Goal: Task Accomplishment & Management: Manage account settings

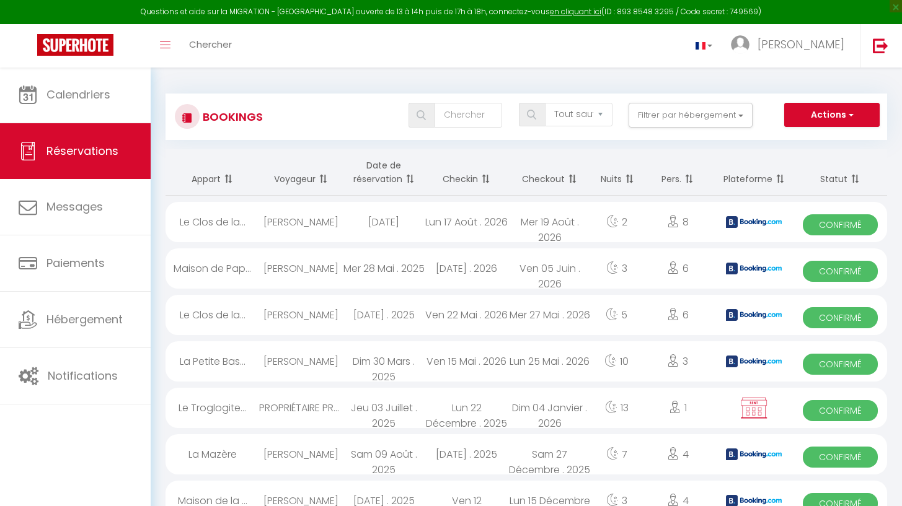
select select "not_cancelled"
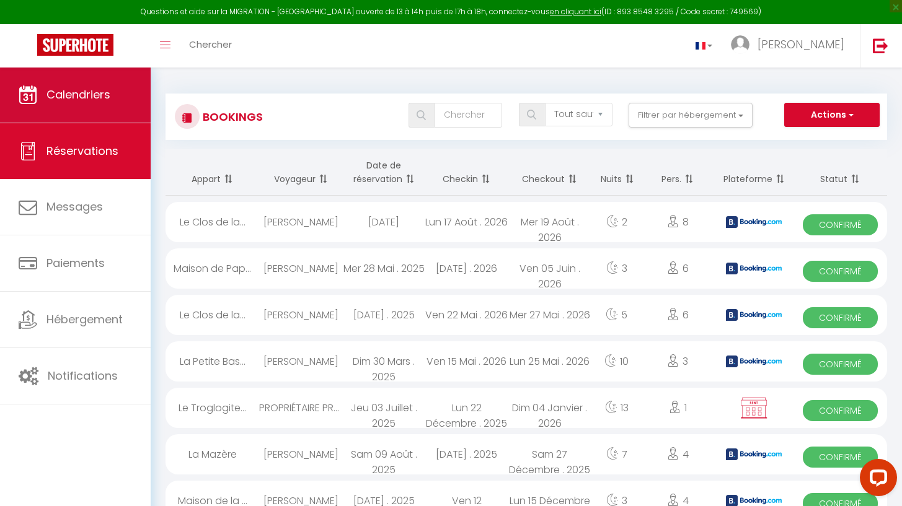
click at [113, 105] on link "Calendriers" at bounding box center [75, 95] width 151 height 56
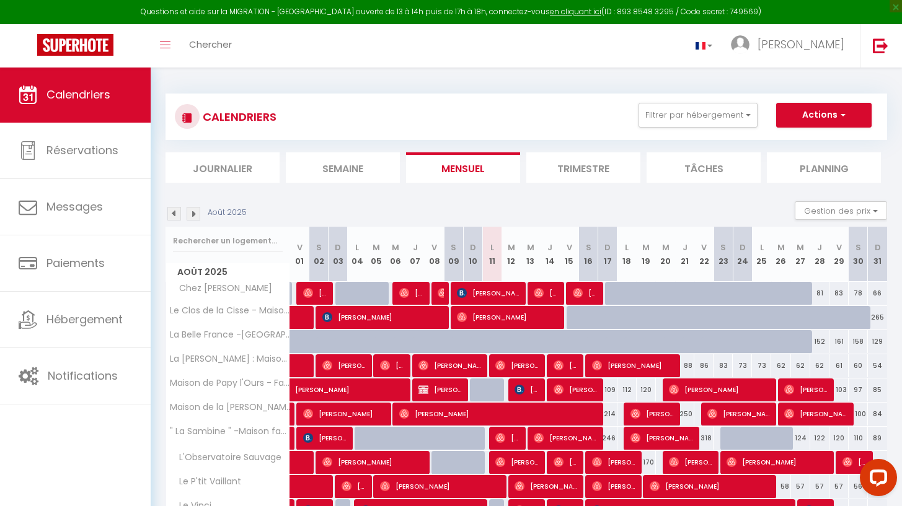
click at [330, 172] on li "Semaine" at bounding box center [343, 167] width 114 height 30
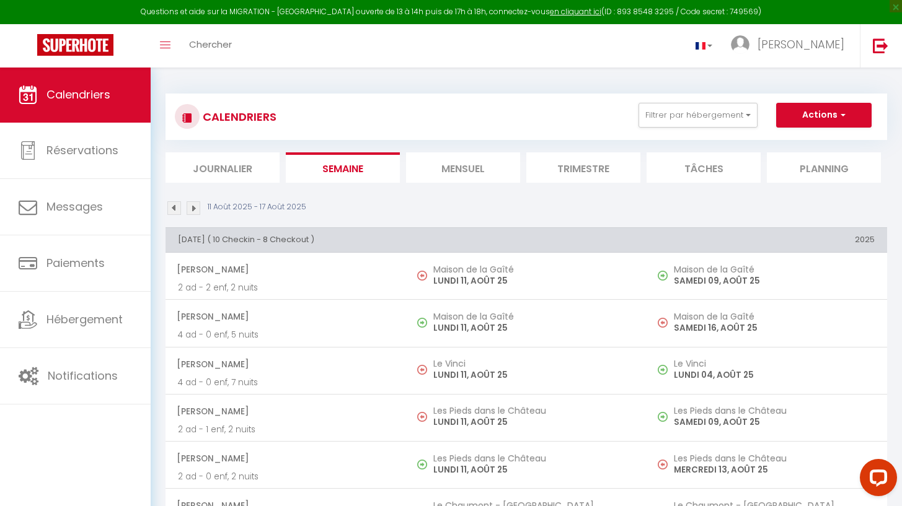
click at [191, 202] on img at bounding box center [194, 208] width 14 height 14
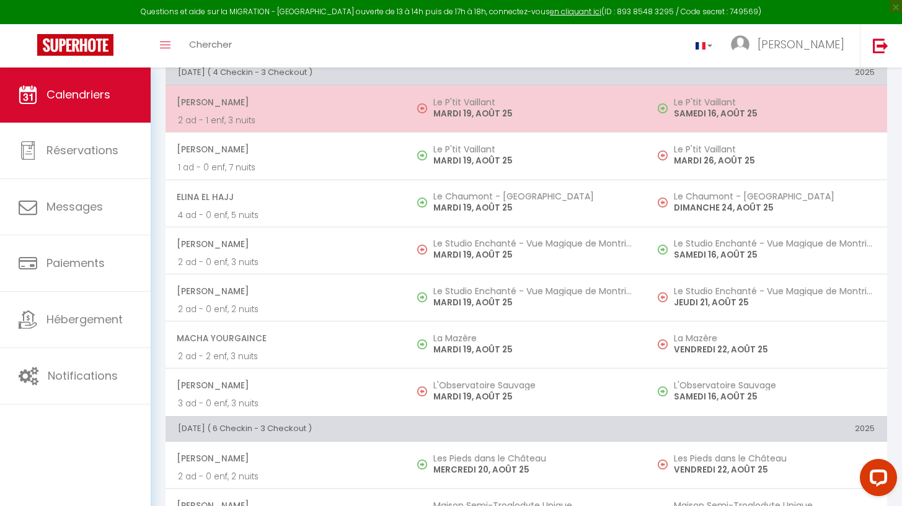
scroll to position [659, 0]
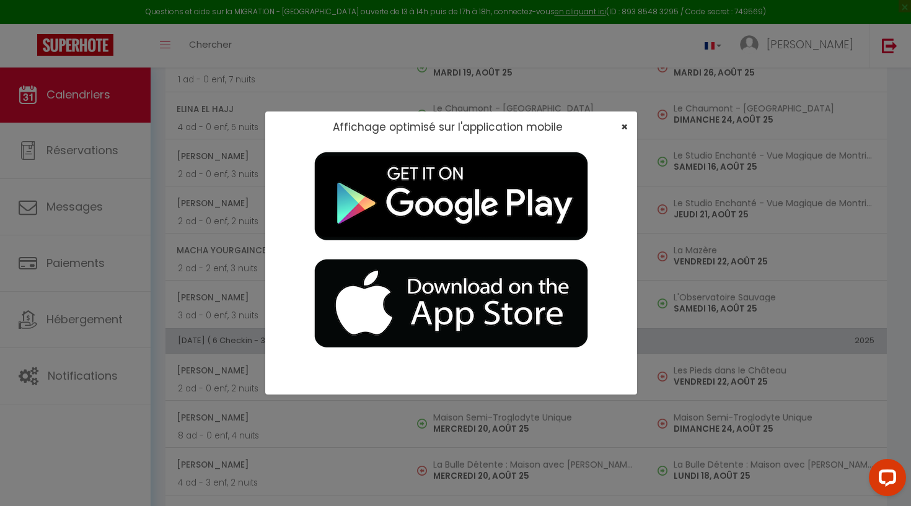
click at [623, 126] on span "×" at bounding box center [624, 126] width 7 height 15
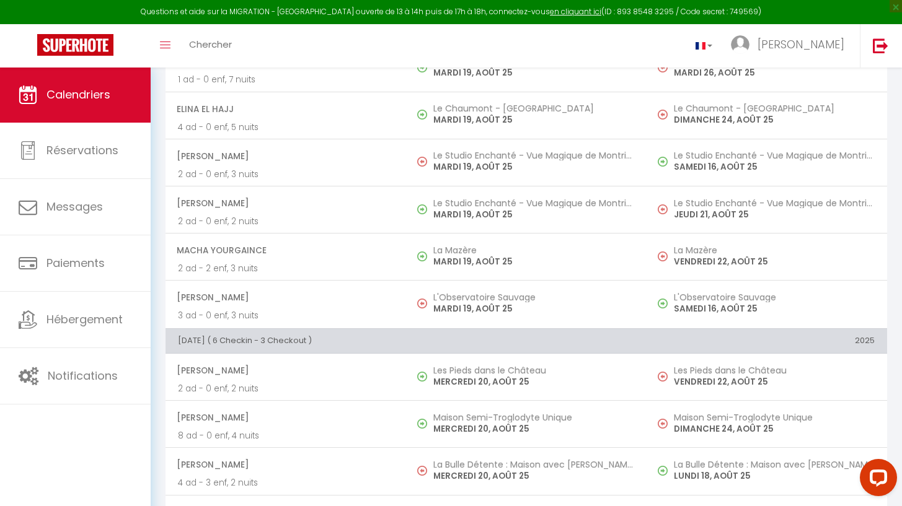
scroll to position [0, 0]
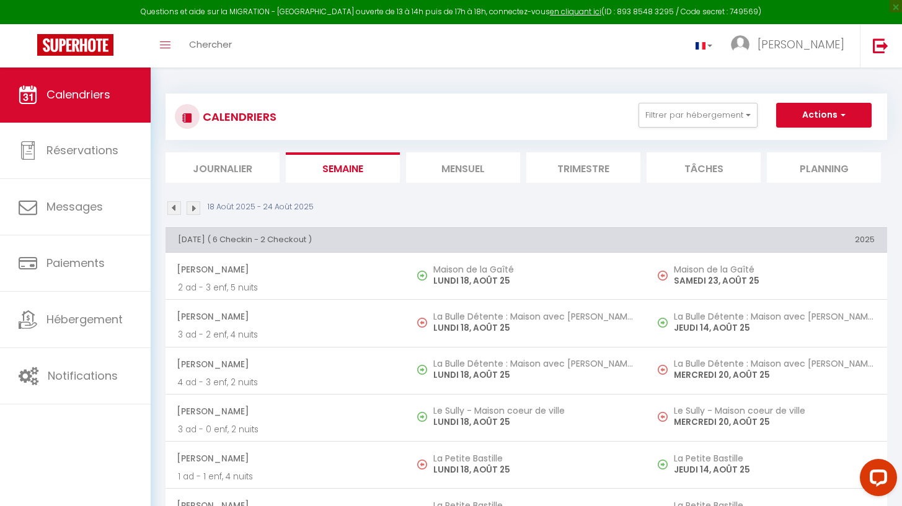
click at [433, 167] on li "Mensuel" at bounding box center [463, 167] width 114 height 30
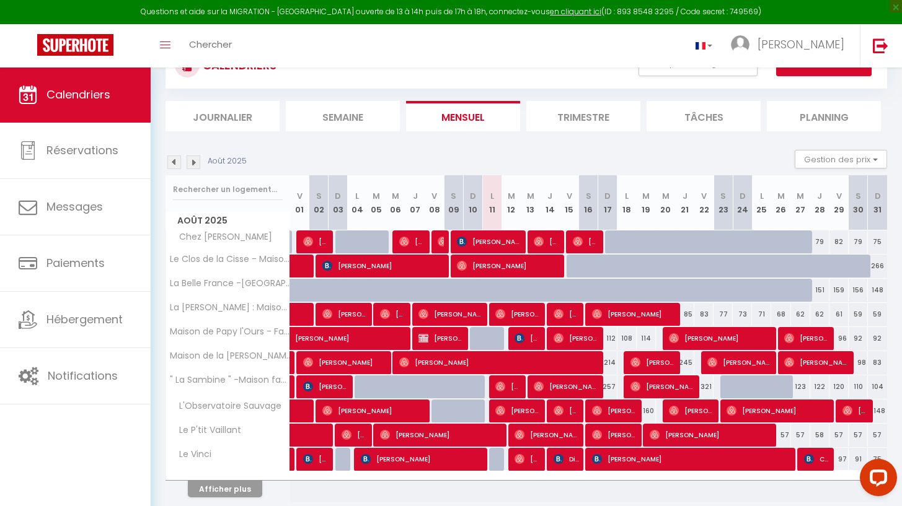
scroll to position [98, 0]
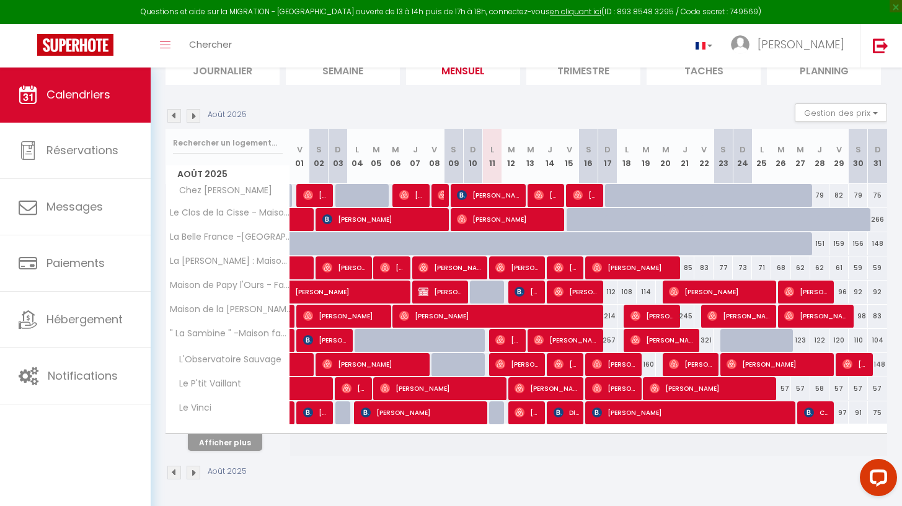
click at [458, 293] on span "[PERSON_NAME]" at bounding box center [440, 292] width 45 height 24
select select "OK"
select select "0"
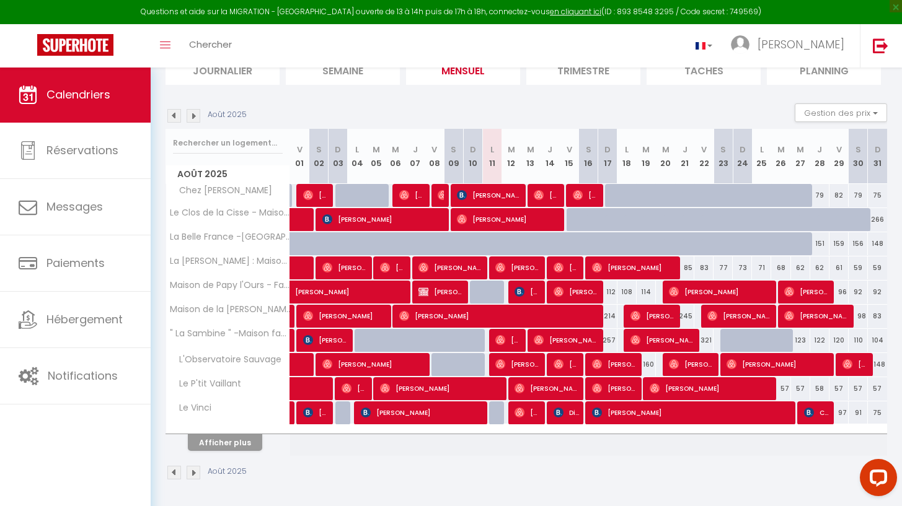
select select "1"
select select
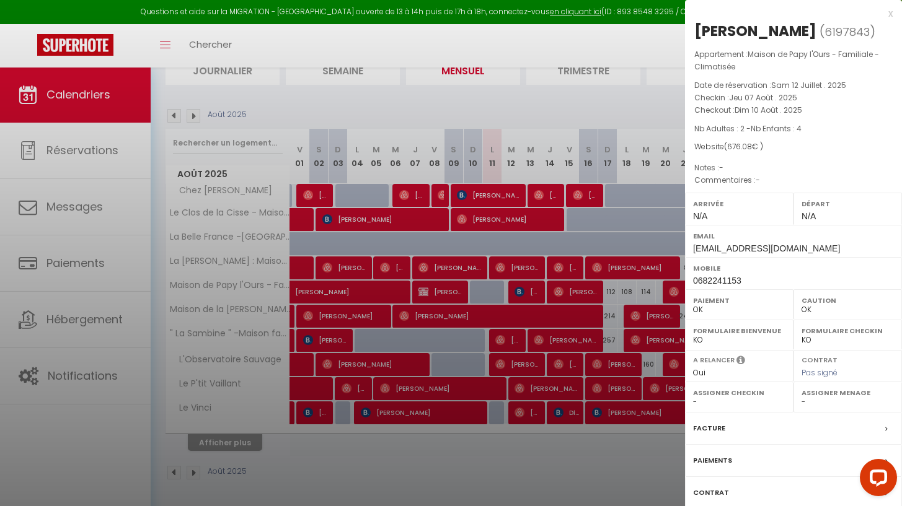
select select "20820"
select select "14688"
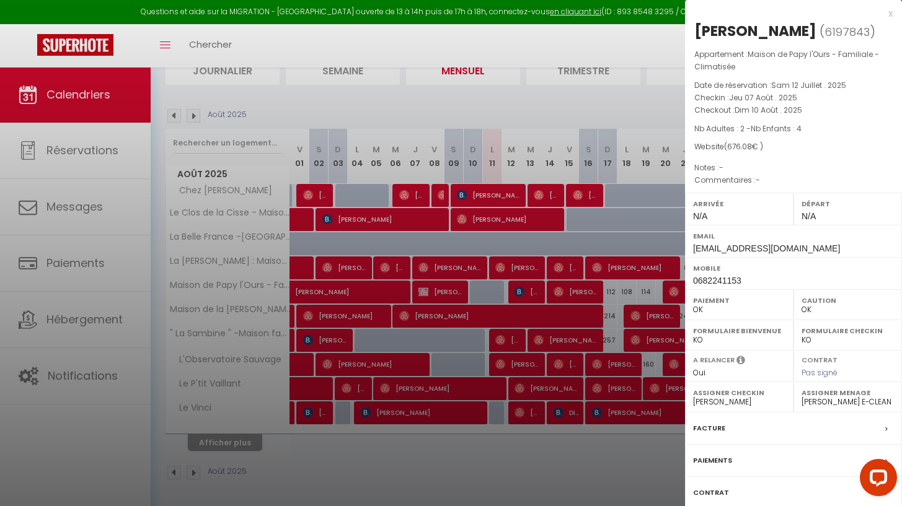
click at [723, 423] on label "Facture" at bounding box center [709, 428] width 32 height 13
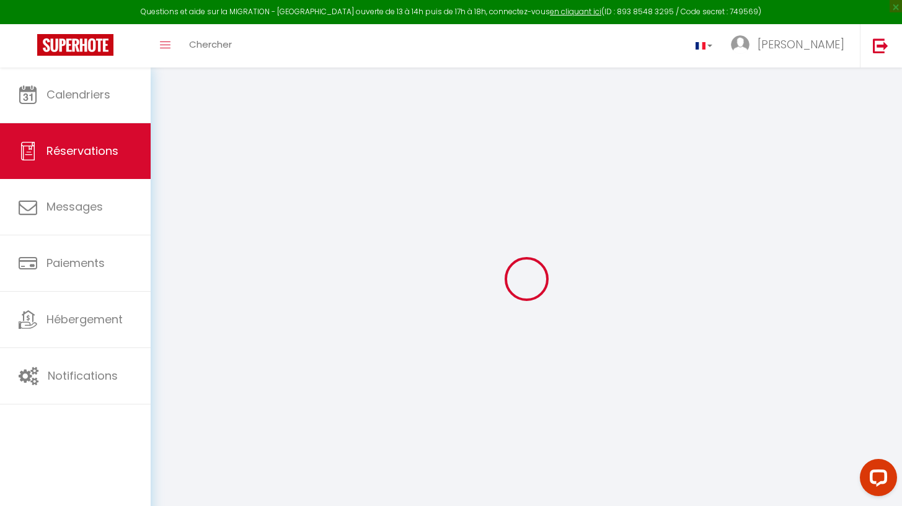
select select "cleaning"
select select "taxes"
select select
checkbox input "false"
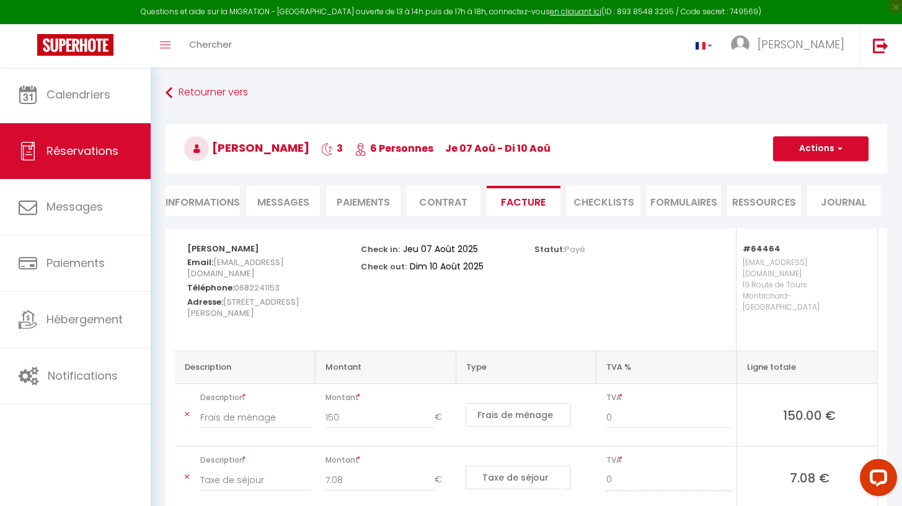
click at [823, 154] on button "Actions" at bounding box center [820, 148] width 95 height 25
click at [806, 192] on link "Aperçu et éditer" at bounding box center [811, 192] width 104 height 16
click at [818, 145] on button "Actions" at bounding box center [820, 148] width 95 height 25
click at [818, 192] on link "Aperçu et éditer" at bounding box center [811, 192] width 104 height 16
click at [829, 148] on button "Actions" at bounding box center [820, 148] width 95 height 25
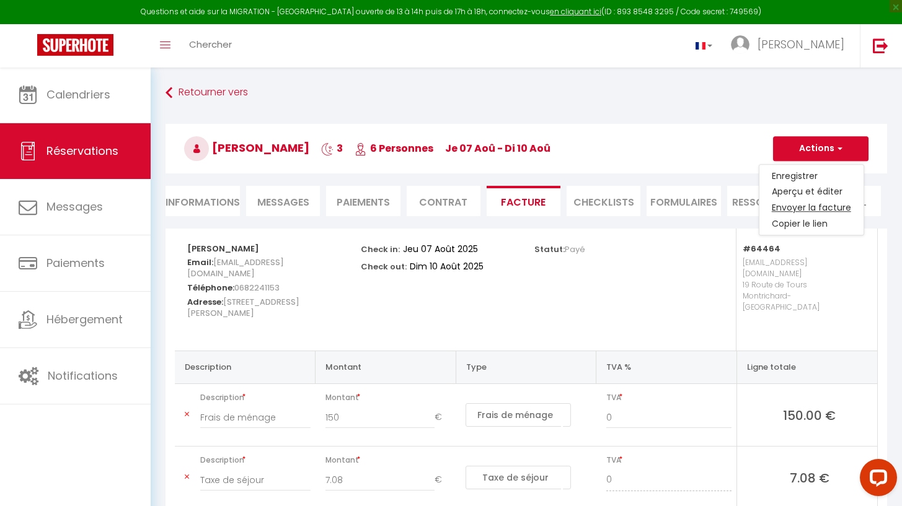
click at [832, 207] on link "Envoyer la facture" at bounding box center [811, 208] width 104 height 16
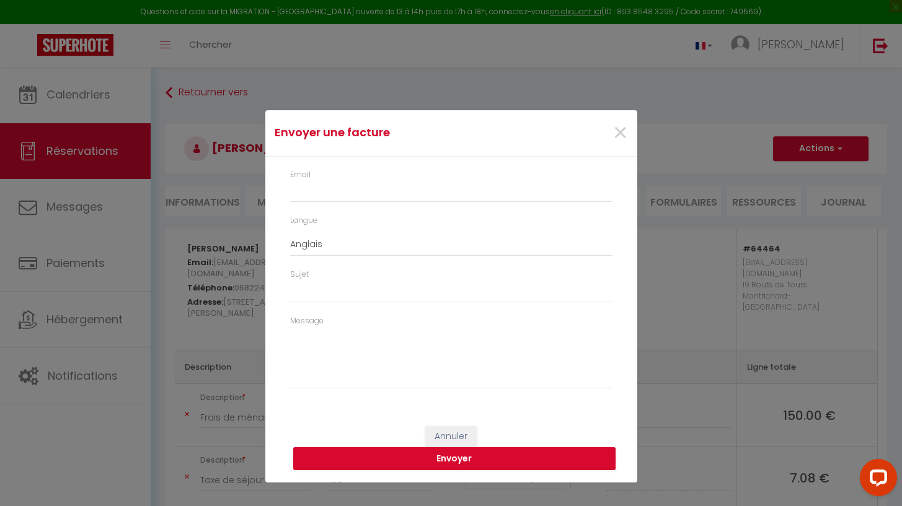
type input "[EMAIL_ADDRESS][DOMAIN_NAME]"
select select "fr"
type input "Votre facture 6197843 - [GEOGRAPHIC_DATA] l'Ours - Familiale - Climatisée"
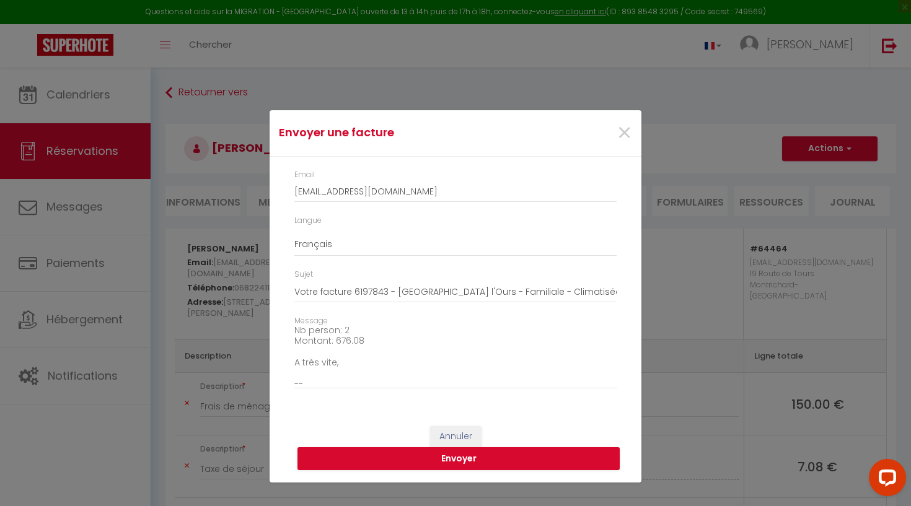
scroll to position [135, 0]
drag, startPoint x: 296, startPoint y: 380, endPoint x: 542, endPoint y: 395, distance: 247.2
click at [542, 395] on div "Message Bonjour, Voici le lien pour télécharger votre facture : [URL][DOMAIN_NA…" at bounding box center [455, 358] width 338 height 86
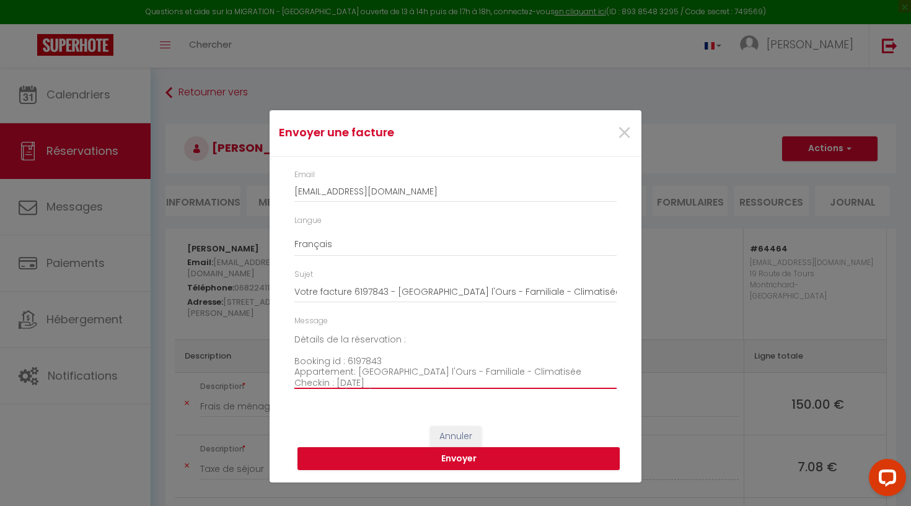
scroll to position [20, 0]
click at [531, 345] on textarea "Bonjour, Voici le lien pour télécharger votre facture : [URL][DOMAIN_NAME] Déta…" at bounding box center [455, 358] width 322 height 63
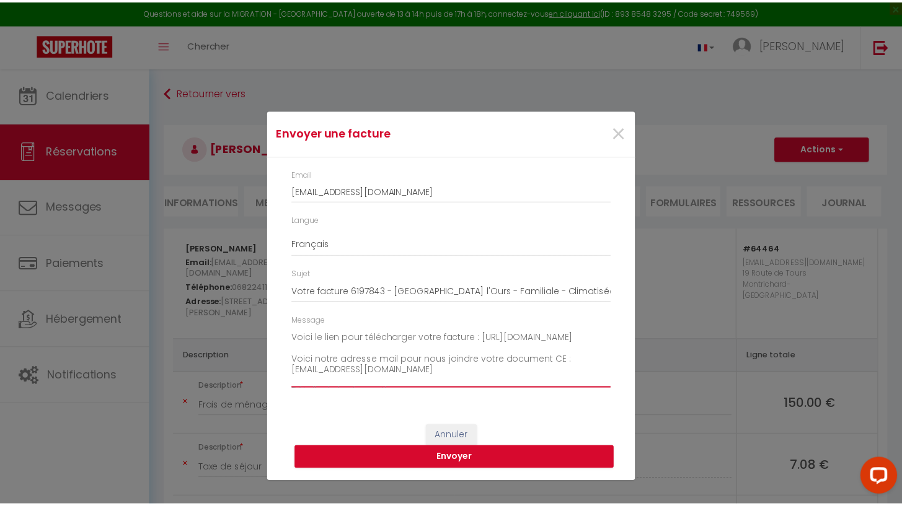
scroll to position [167, 0]
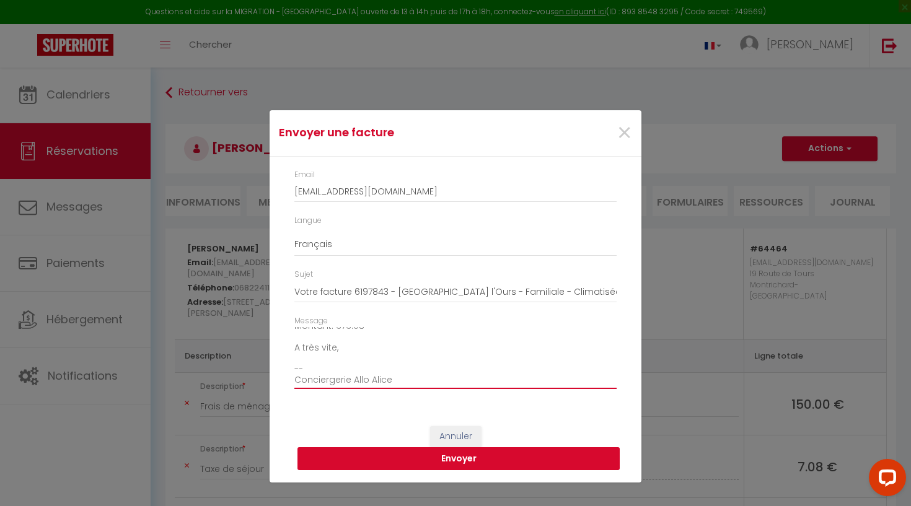
type textarea "Bonjour, Voici le lien pour télécharger votre facture : [URL][DOMAIN_NAME] Voic…"
click at [491, 460] on button "Envoyer" at bounding box center [458, 459] width 322 height 24
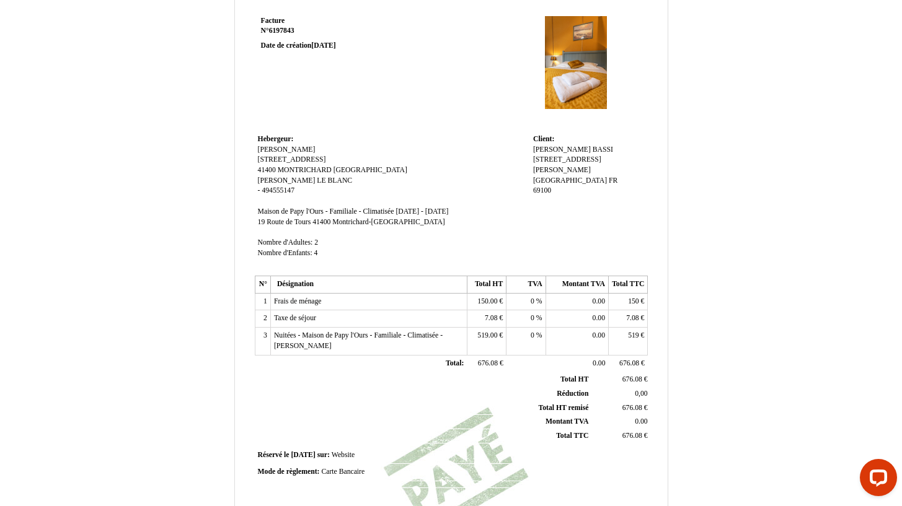
click at [310, 209] on span "Maison de Papy l'Ours - Familiale - Climatisée" at bounding box center [326, 212] width 136 height 8
click at [260, 211] on input "Maison de Papy l'Ours - Familiale - Climatisée" at bounding box center [329, 213] width 143 height 13
paste input "GITE : LA MAISON DE PAPY L'OURS"
type input "GITE : LA MAISON DE PAPY L'OURS Maison de Papy l'Ours - Familiale - Climatisée"
click at [456, 248] on td "Hebergeur: Hebergeur: LEBLANC MARC LEBLANC MARC 21 ROUTE DE TOURS 21 ROUTE DE T…" at bounding box center [392, 203] width 275 height 144
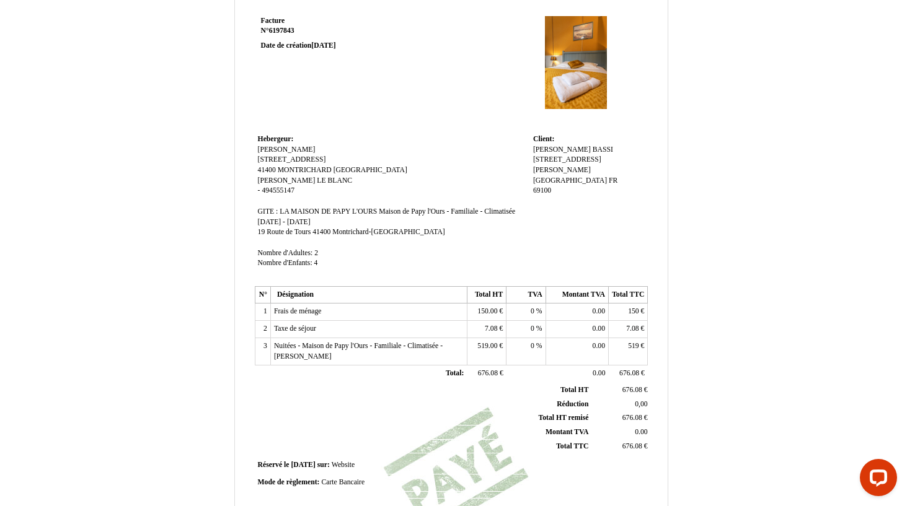
click at [415, 211] on span "GITE : LA MAISON DE PAPY L'OURS Maison de Papy l'Ours - Familiale - Climatisée" at bounding box center [387, 212] width 258 height 8
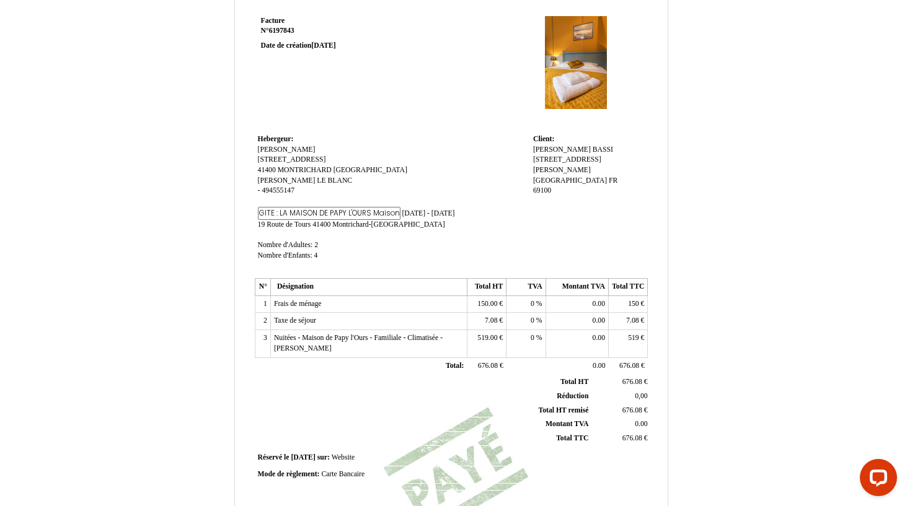
click at [510, 259] on td "Hebergeur: Hebergeur: LEBLANC MARC LEBLANC MARC 21 ROUTE DE TOURS 21 ROUTE DE T…" at bounding box center [392, 203] width 275 height 144
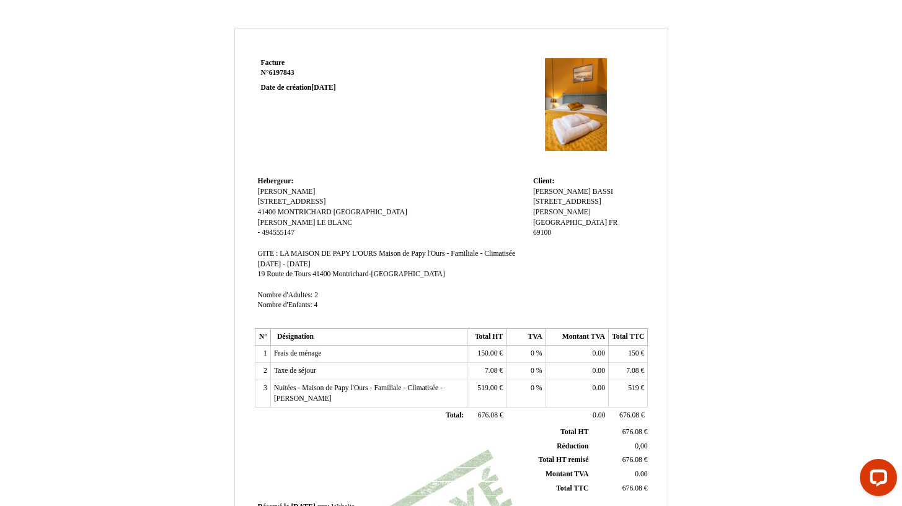
scroll to position [242, 0]
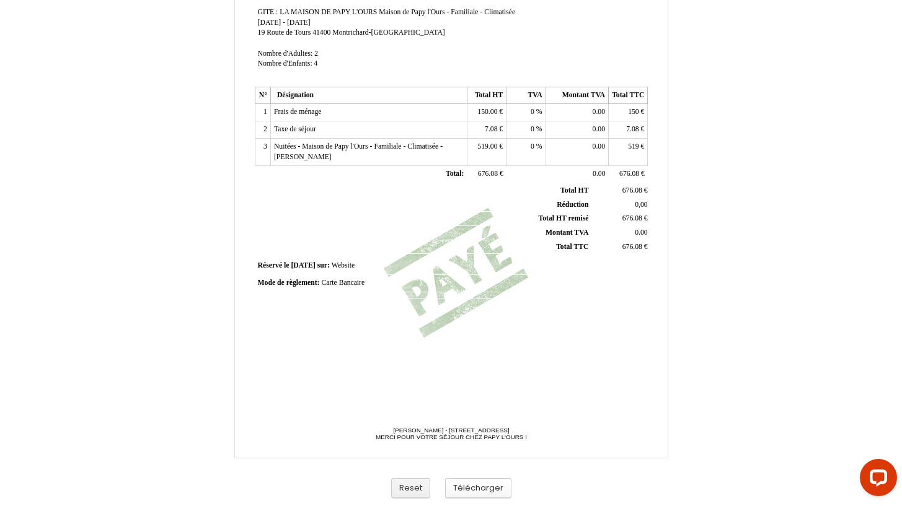
click at [496, 485] on button "Télécharger" at bounding box center [478, 488] width 66 height 20
click at [768, 81] on div "Facture Facture N° 6197843 6197843 Date de création 12 July 2025 Hebergeur: Heb…" at bounding box center [451, 146] width 725 height 720
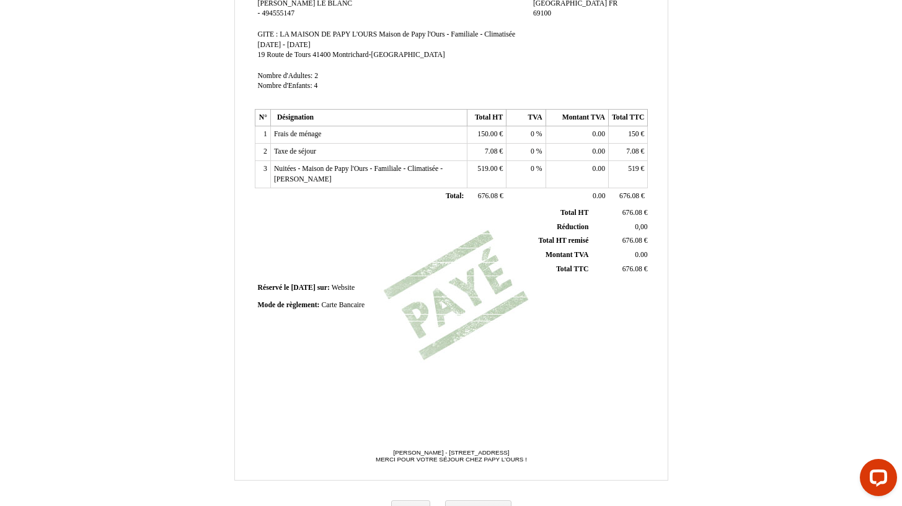
scroll to position [50, 0]
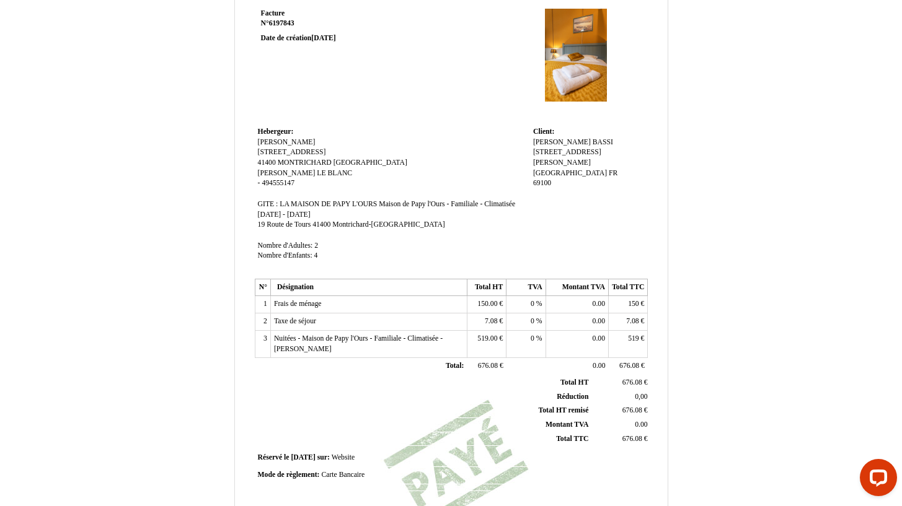
click at [315, 169] on td "Hebergeur: Hebergeur: LEBLANC MARC LEBLANC MARC 21 ROUTE DE TOURS 21 ROUTE DE T…" at bounding box center [392, 199] width 275 height 151
click at [317, 169] on span "LE BLANC" at bounding box center [334, 173] width 35 height 8
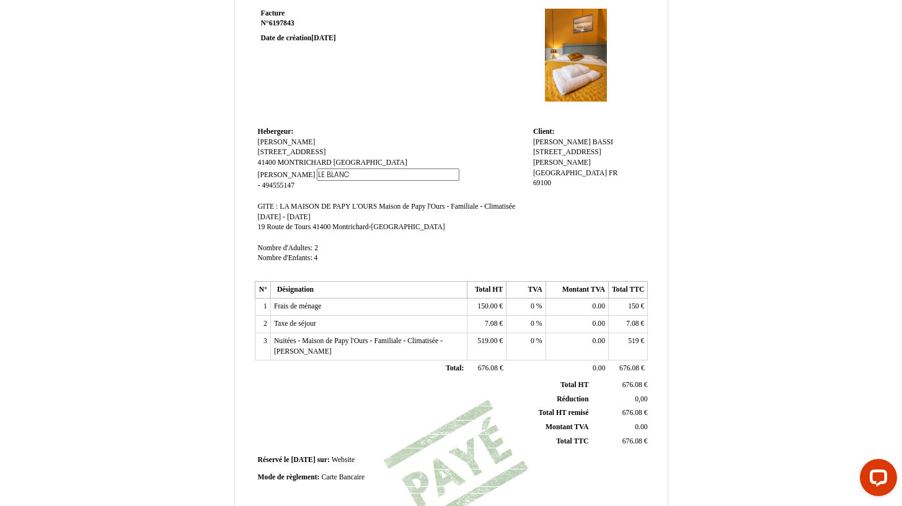
click at [301, 184] on td "Hebergeur: Hebergeur: LEBLANC MARC LEBLANC MARC 21 ROUTE DE TOURS 21 ROUTE DE T…" at bounding box center [392, 201] width 275 height 154
click at [292, 183] on span "494555147" at bounding box center [278, 186] width 33 height 8
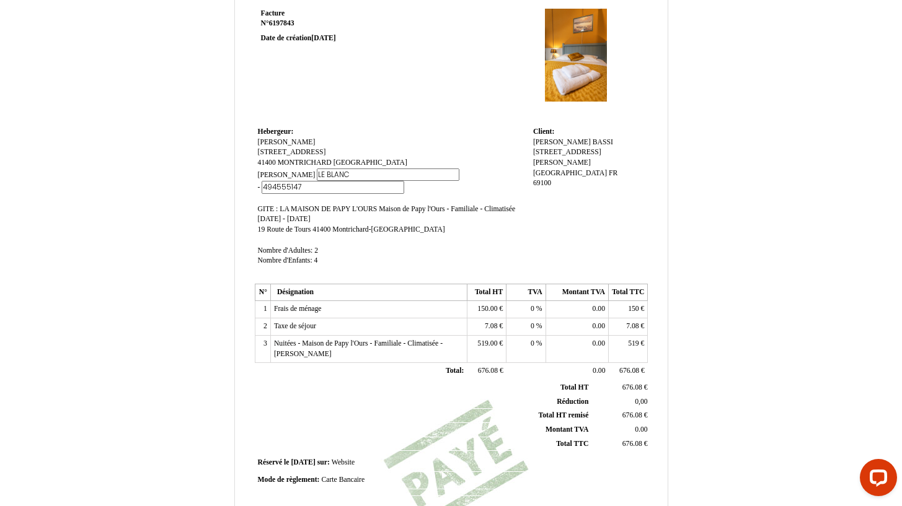
click at [328, 187] on input "494555147" at bounding box center [333, 187] width 143 height 13
paste input "[EMAIL_ADDRESS][DOMAIN_NAME]"
type input "494555147- conciergerie.alloalice@gmail.com"
click at [510, 233] on td "Hebergeur: Hebergeur: LEBLANC MARC LEBLANC MARC 21 ROUTE DE TOURS 21 ROUTE DE T…" at bounding box center [392, 202] width 275 height 156
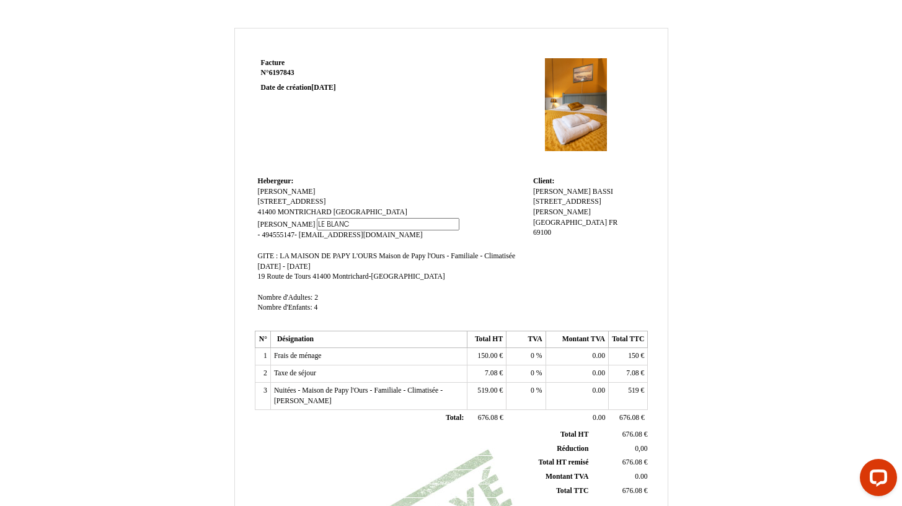
scroll to position [242, 0]
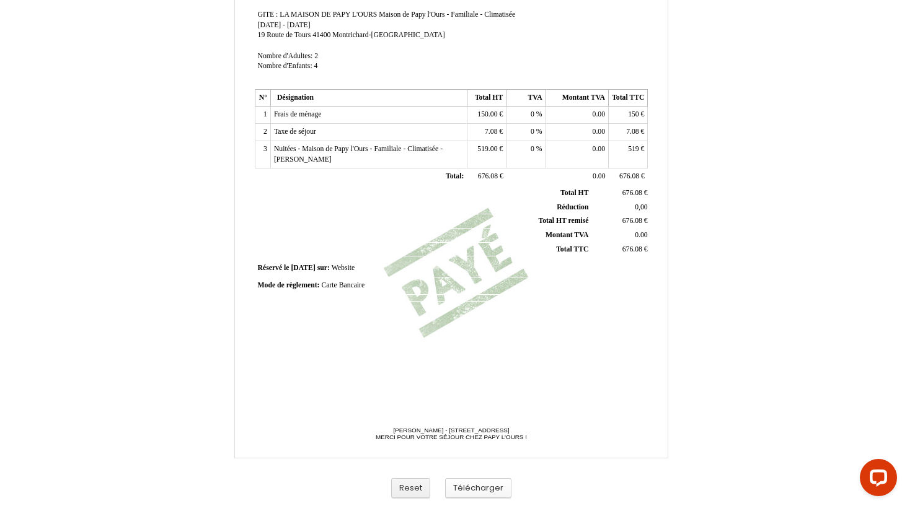
click at [473, 495] on button "Télécharger" at bounding box center [478, 488] width 66 height 20
click at [413, 495] on button "Reset" at bounding box center [410, 488] width 39 height 20
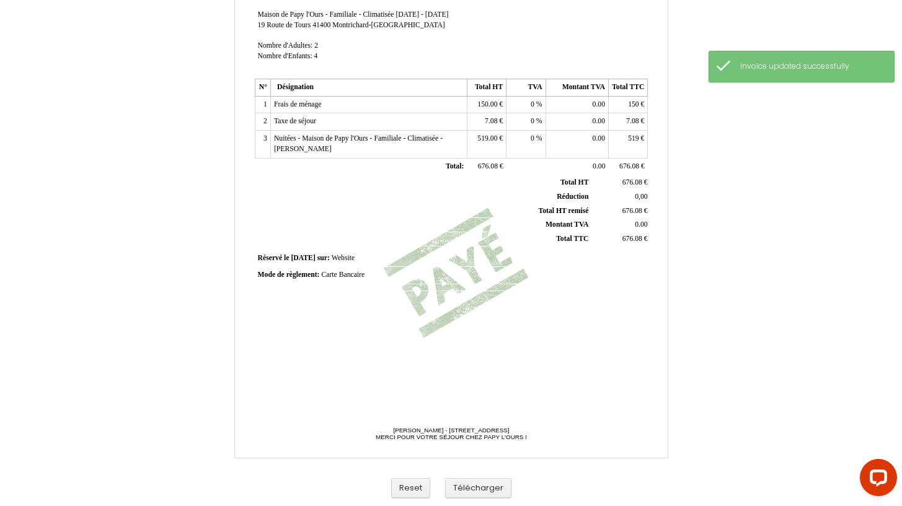
scroll to position [46, 0]
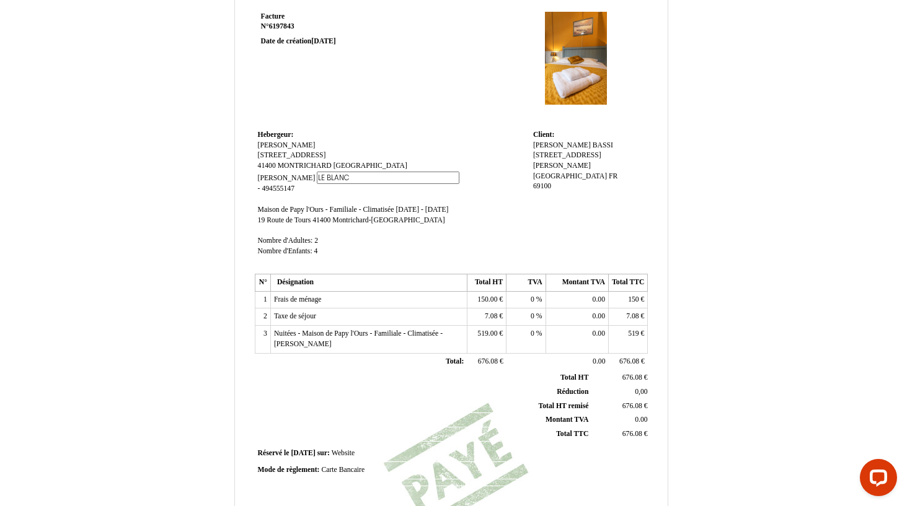
click at [266, 212] on td "Hebergeur: Hebergeur: LEBLANC MARC LEBLANC MARC 21 ROUTE DE TOURS 21 ROUTE DE T…" at bounding box center [392, 199] width 275 height 144
click at [262, 207] on span "Maison de Papy l'Ours - Familiale - Climatisée" at bounding box center [326, 210] width 136 height 8
click at [260, 208] on input "Maison de Papy l'Ours - Familiale - Climatisée" at bounding box center [329, 211] width 143 height 13
paste input "GITE : LA MAISON DE PAPY L'OURS"
type input "GITE : LA MAISON DE PAPY L'OURS - Maison de Papy l'Ours - Familiale - Climatisée"
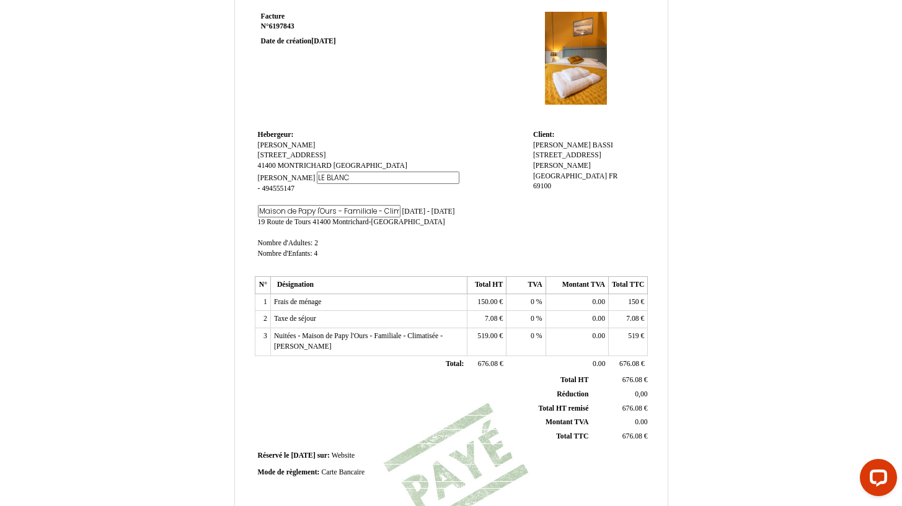
click at [462, 241] on td "Hebergeur: Hebergeur: LEBLANC MARC LEBLANC MARC 21 ROUTE DE TOURS 21 ROUTE DE T…" at bounding box center [392, 200] width 275 height 146
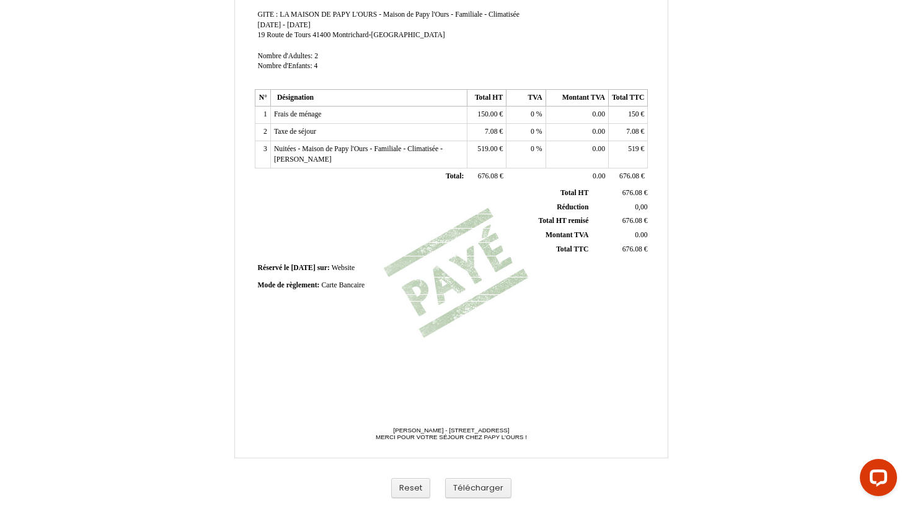
scroll to position [0, 0]
